Goal: Transaction & Acquisition: Obtain resource

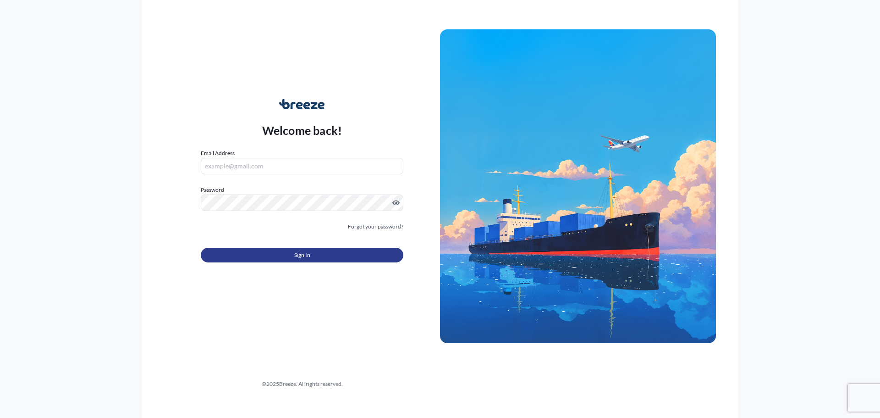
type input "[PERSON_NAME][EMAIL_ADDRESS][PERSON_NAME][DOMAIN_NAME]"
click at [306, 257] on span "Sign In" at bounding box center [302, 254] width 16 height 9
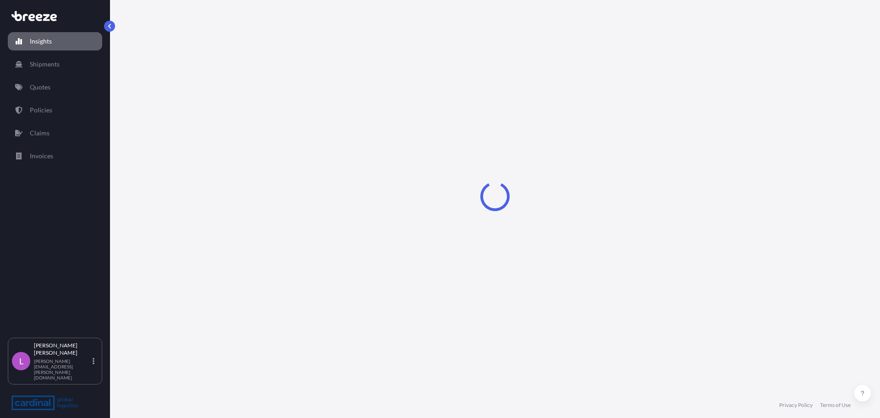
select select "2025"
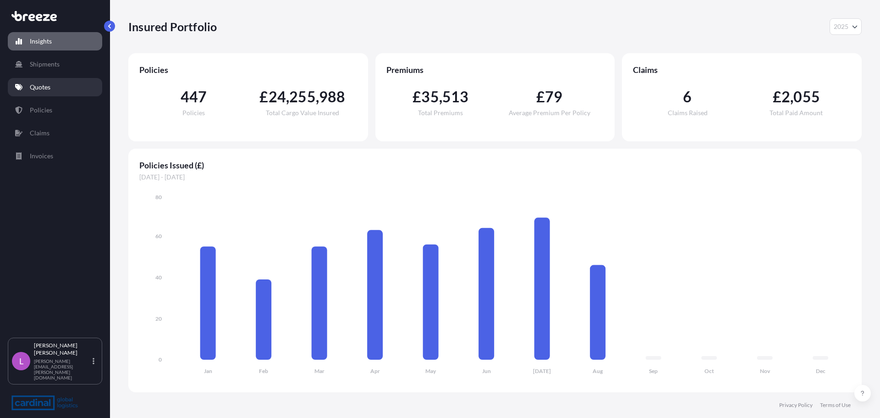
click at [37, 89] on p "Quotes" at bounding box center [40, 87] width 21 height 9
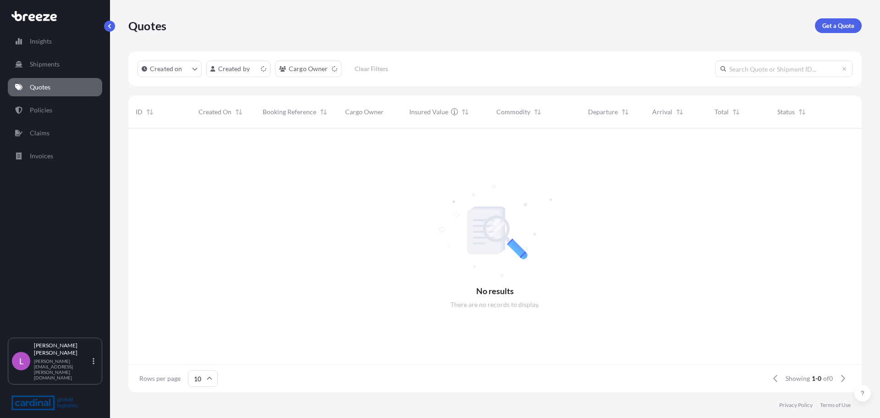
scroll to position [7, 7]
click at [842, 26] on p "Get a Quote" at bounding box center [838, 25] width 32 height 9
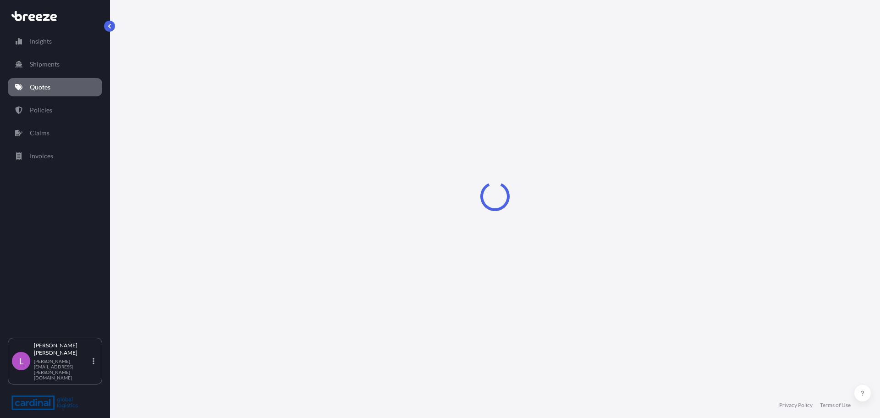
select select "Sea"
select select "1"
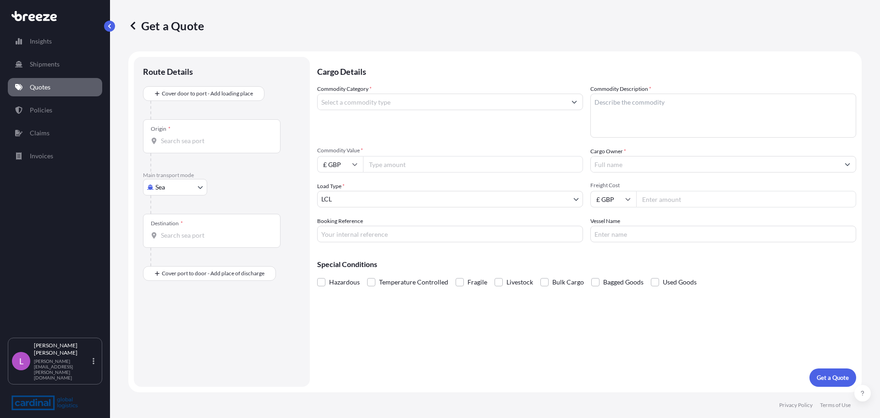
drag, startPoint x: 352, startPoint y: 367, endPoint x: 388, endPoint y: 336, distance: 48.1
click at [353, 366] on div "Cargo Details Commodity Category * Commodity Description * Commodity Value * £ …" at bounding box center [586, 222] width 539 height 330
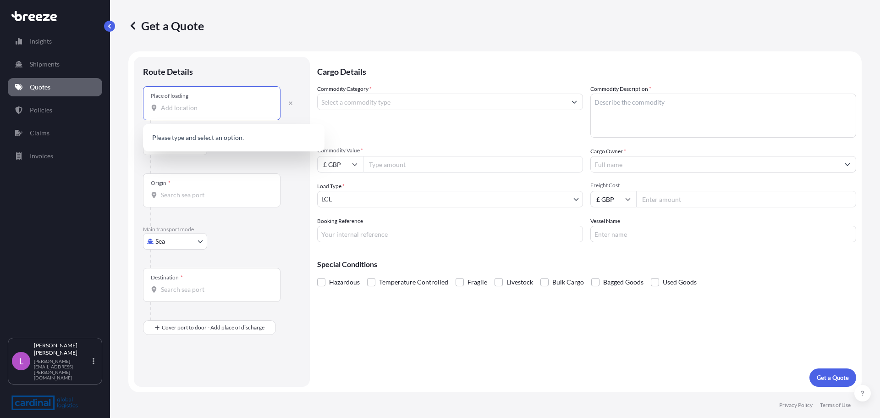
click at [176, 108] on input "Place of loading" at bounding box center [215, 107] width 108 height 9
type input "g"
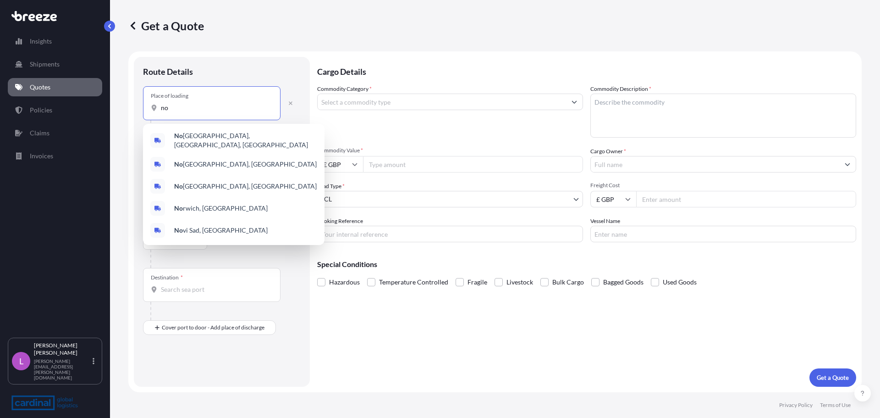
type input "n"
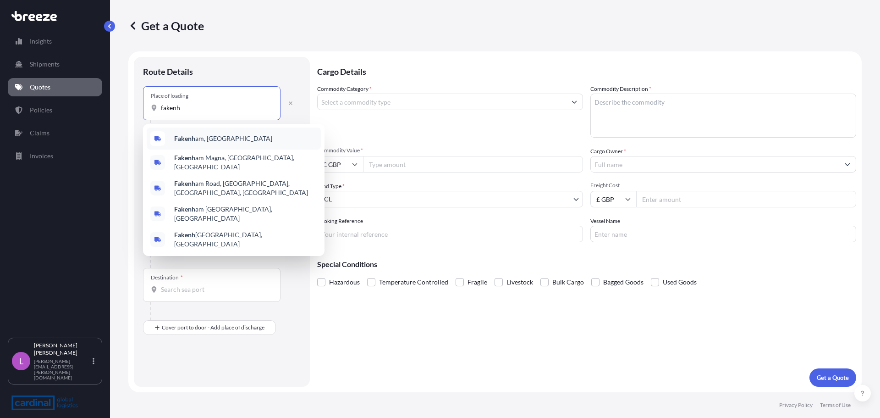
click at [186, 140] on b "Fakenh" at bounding box center [184, 138] width 21 height 8
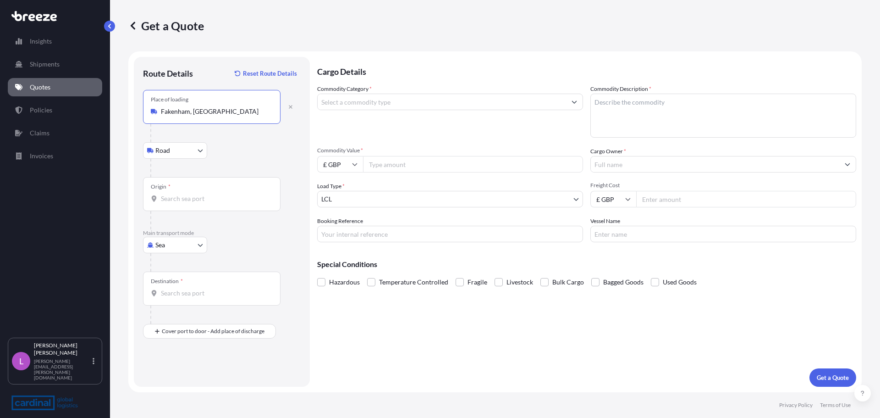
type input "Fakenham, [GEOGRAPHIC_DATA]"
click at [167, 201] on input "Origin *" at bounding box center [215, 198] width 108 height 9
type input "GBLGP - [GEOGRAPHIC_DATA], [GEOGRAPHIC_DATA]"
click at [170, 293] on input "Destination *" at bounding box center [215, 292] width 108 height 9
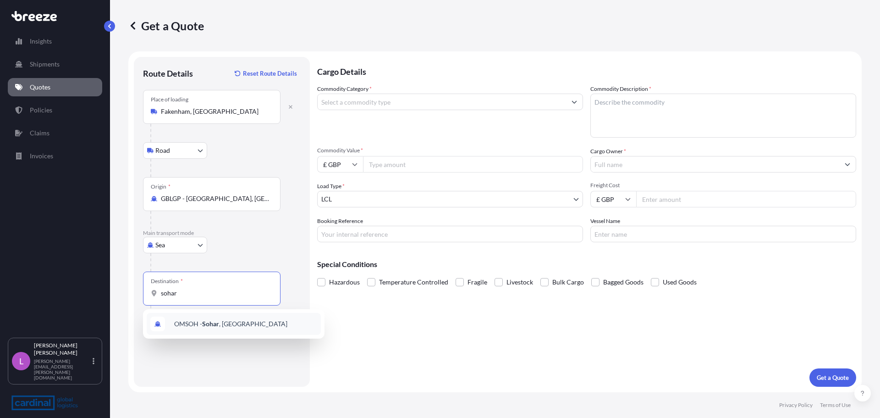
click at [221, 323] on span "OMSOH - [GEOGRAPHIC_DATA] , [GEOGRAPHIC_DATA]" at bounding box center [230, 323] width 113 height 9
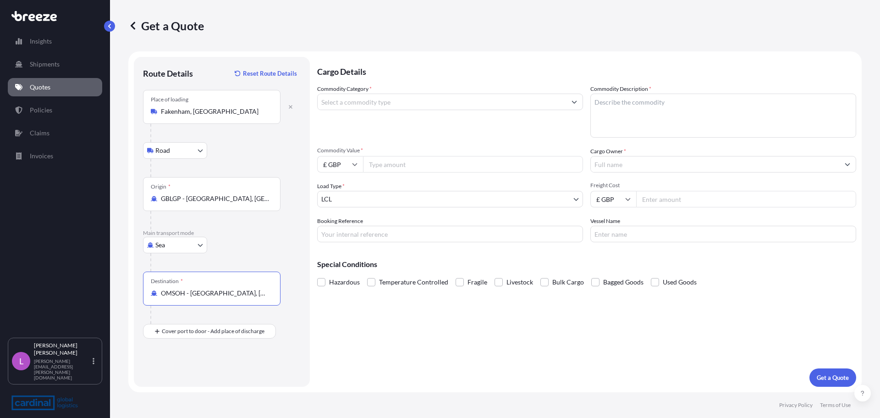
type input "OMSOH - [GEOGRAPHIC_DATA], [GEOGRAPHIC_DATA]"
click at [476, 104] on input "Commodity Category *" at bounding box center [442, 102] width 248 height 17
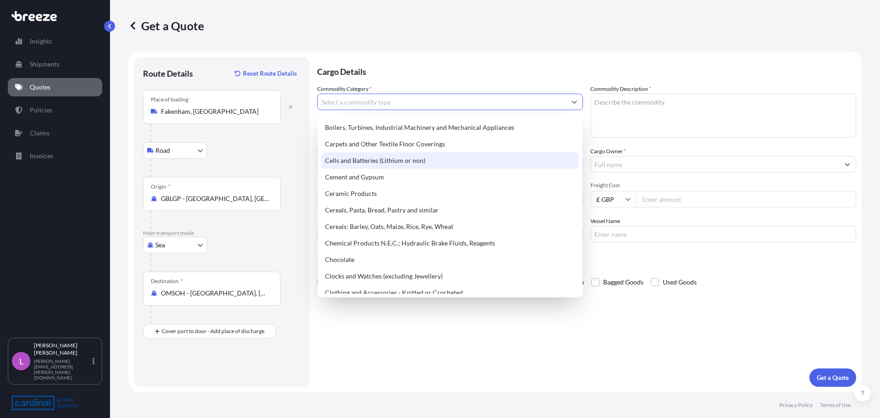
scroll to position [117, 0]
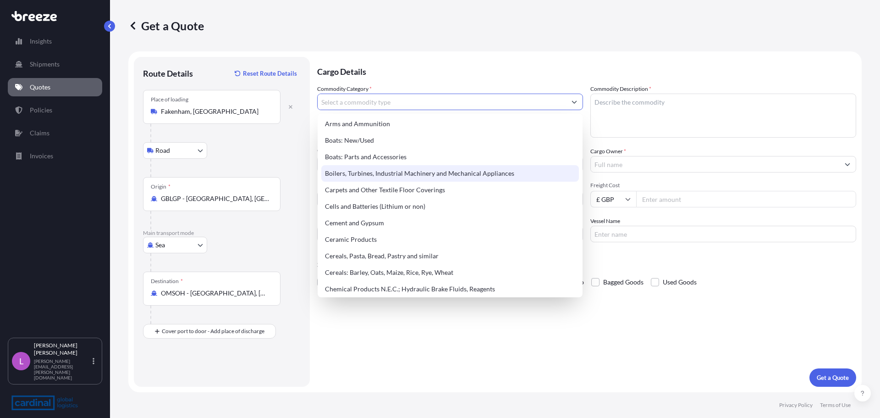
click at [473, 170] on div "Boilers, Turbines, Industrial Machinery and Mechanical Appliances" at bounding box center [450, 173] width 258 height 17
type input "Boilers, Turbines, Industrial Machinery and Mechanical Appliances"
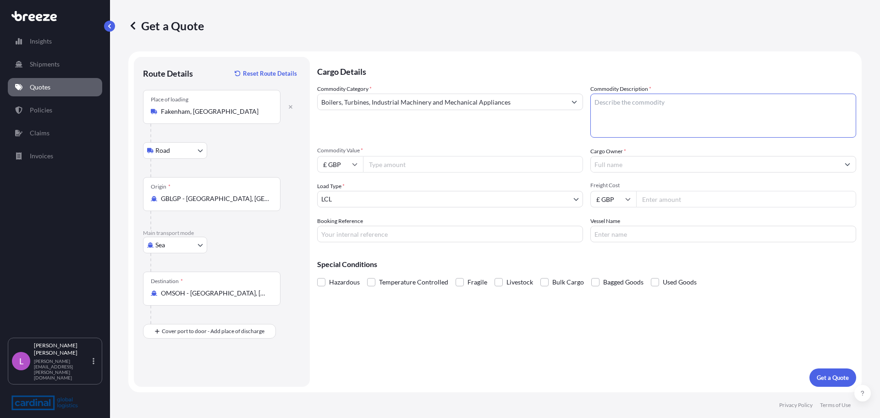
click at [604, 103] on textarea "Commodity Description *" at bounding box center [723, 116] width 266 height 44
type textarea "Drilling Equipment"
click at [397, 165] on input "Commodity Value *" at bounding box center [473, 164] width 220 height 17
type input "81350.50"
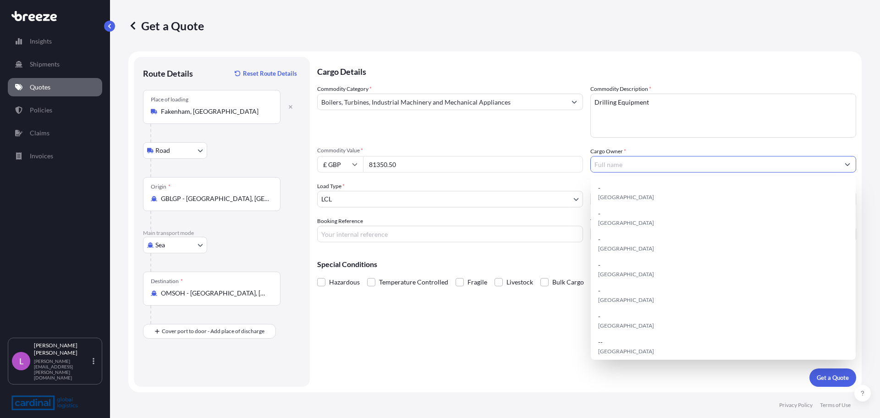
click at [641, 164] on input "Cargo Owner *" at bounding box center [715, 164] width 248 height 17
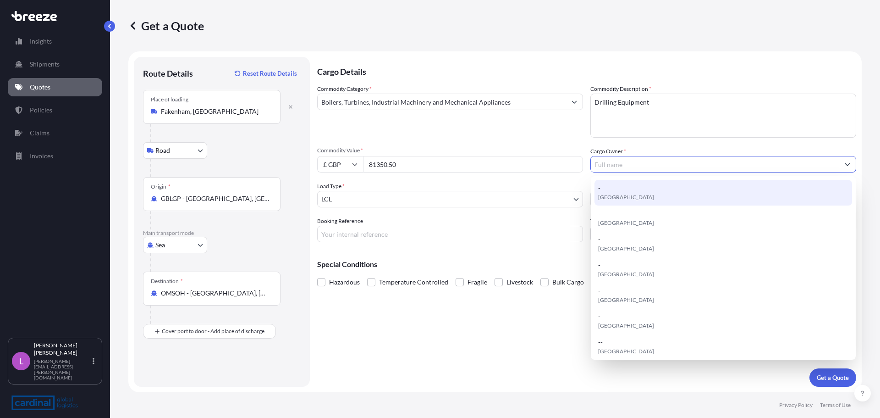
click at [624, 189] on div "- [GEOGRAPHIC_DATA]" at bounding box center [723, 193] width 258 height 26
type input "-"
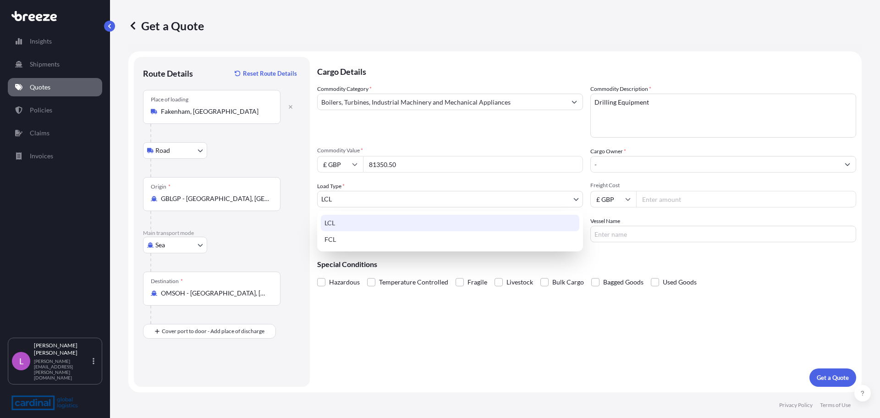
click at [350, 193] on body "15 options available. Insights Shipments Quotes Policies Claims Invoices L [PER…" at bounding box center [440, 209] width 880 height 418
click at [334, 238] on div "FCL" at bounding box center [450, 239] width 259 height 17
select select "2"
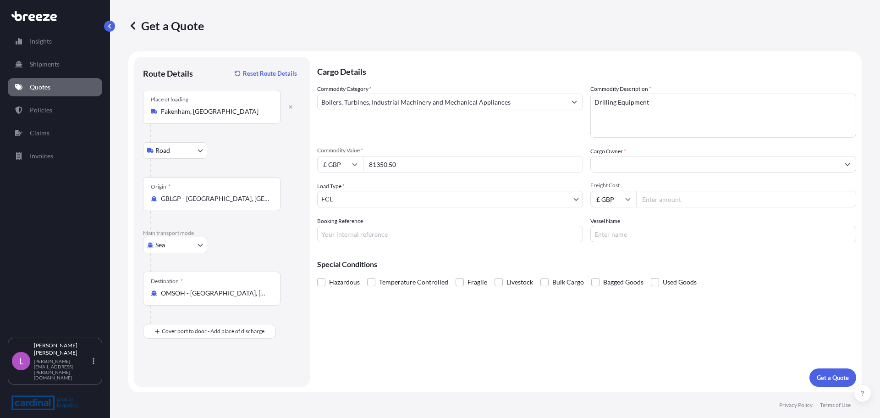
click at [661, 198] on input "Freight Cost" at bounding box center [746, 199] width 220 height 17
click at [666, 199] on input "Freight Cost" at bounding box center [746, 199] width 220 height 17
type input "1950.82"
click at [831, 373] on p "Get a Quote" at bounding box center [833, 377] width 32 height 9
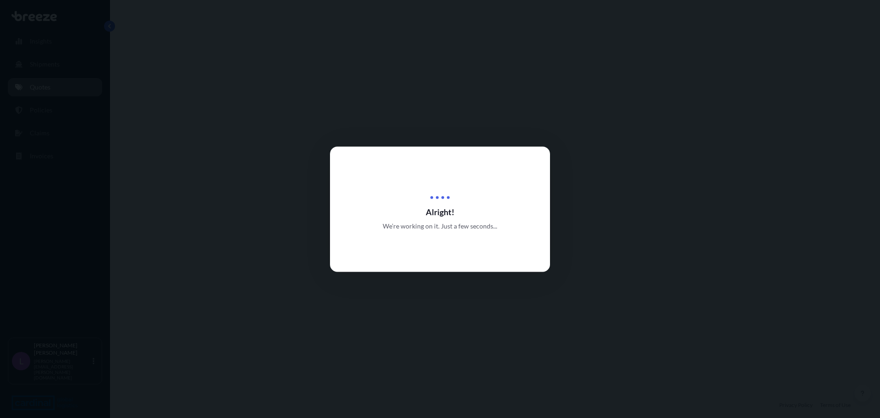
select select "Road"
select select "Sea"
select select "2"
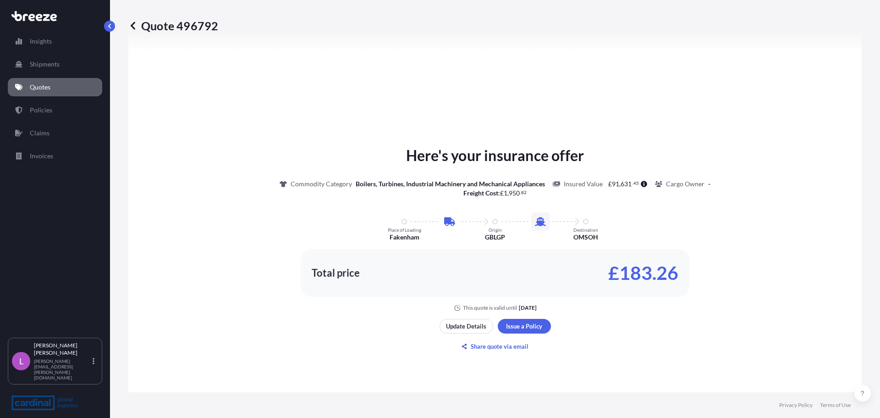
scroll to position [404, 0]
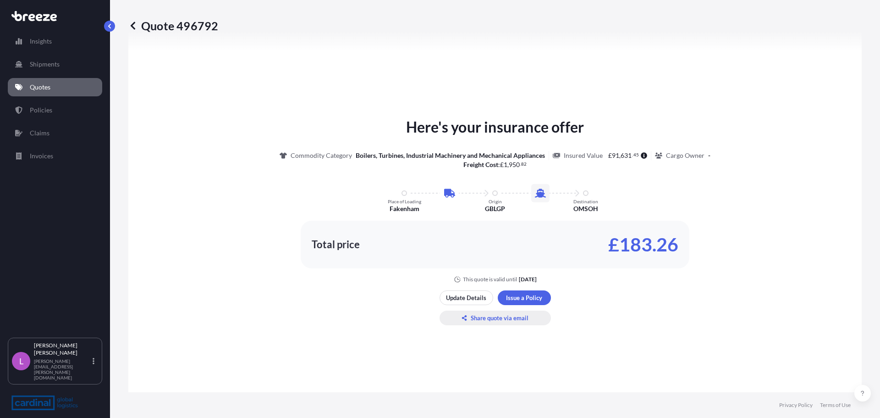
click at [491, 318] on p "Share quote via email" at bounding box center [500, 317] width 58 height 9
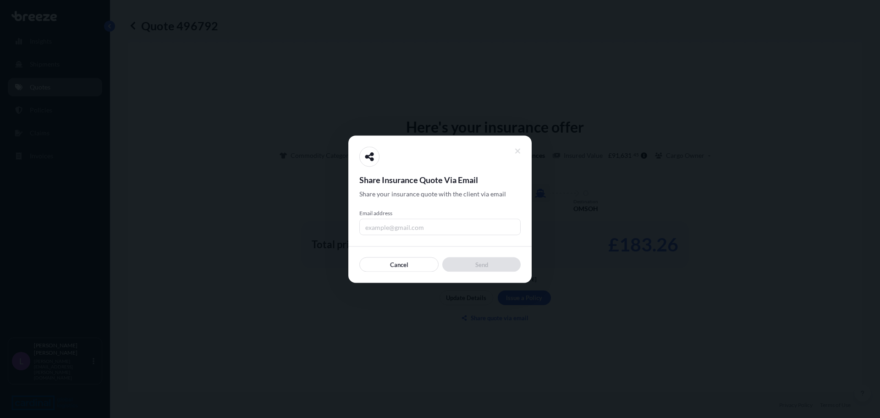
click at [373, 224] on input "Email address" at bounding box center [439, 226] width 161 height 17
type input "[PERSON_NAME][EMAIL_ADDRESS][PERSON_NAME][DOMAIN_NAME]"
